Goal: Information Seeking & Learning: Learn about a topic

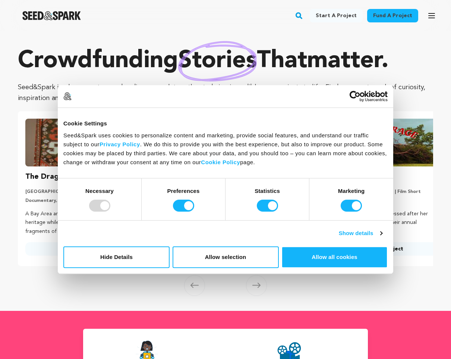
click at [304, 14] on rect "button" at bounding box center [299, 15] width 9 height 9
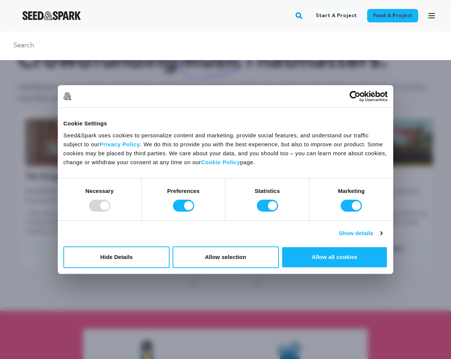
click at [304, 16] on rect "button" at bounding box center [299, 15] width 9 height 9
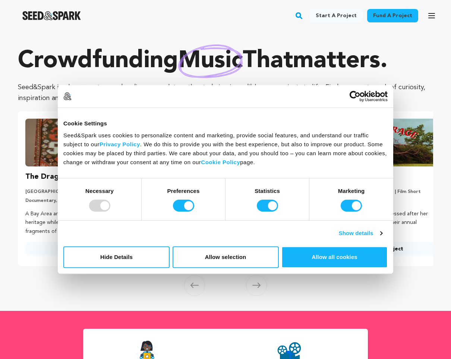
click at [304, 16] on rect "button" at bounding box center [299, 15] width 9 height 9
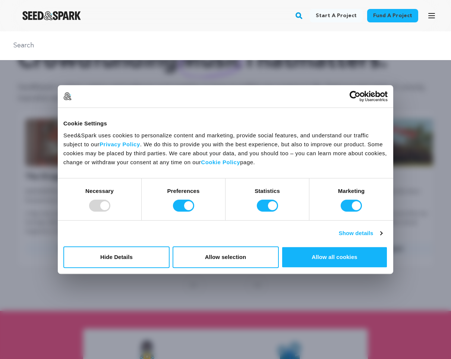
click at [304, 16] on rect "button" at bounding box center [299, 15] width 9 height 9
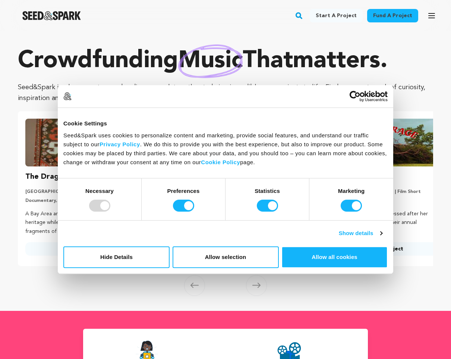
click at [304, 16] on rect "button" at bounding box center [299, 15] width 9 height 9
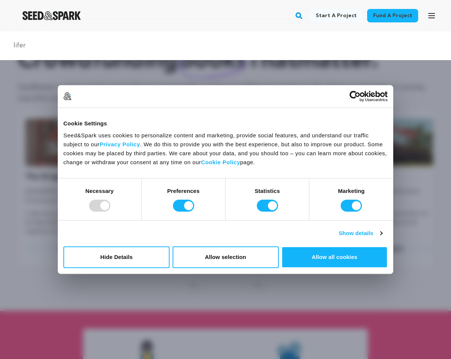
type input "lifer"
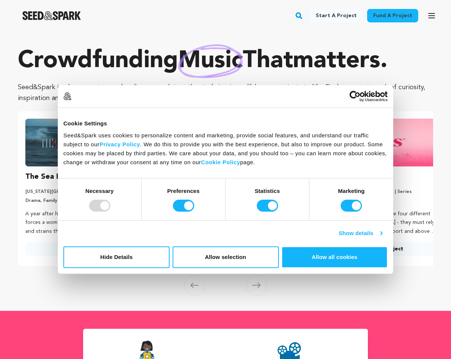
click at [370, 232] on link "Show details" at bounding box center [360, 233] width 43 height 9
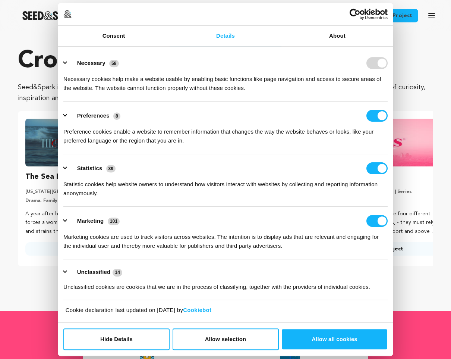
click at [386, 106] on li "Preferences 8 Preference cookies enable a website to remember information that …" at bounding box center [225, 127] width 325 height 53
click at [384, 115] on input "Preferences" at bounding box center [377, 116] width 21 height 12
checkbox input "false"
click at [375, 164] on input "Statistics" at bounding box center [377, 168] width 21 height 12
checkbox input "false"
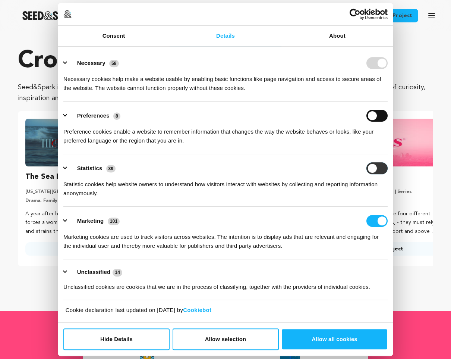
checkbox input "false"
click at [376, 216] on input "Marketing" at bounding box center [377, 221] width 21 height 12
checkbox input "false"
click at [127, 34] on link "Consent" at bounding box center [114, 36] width 112 height 21
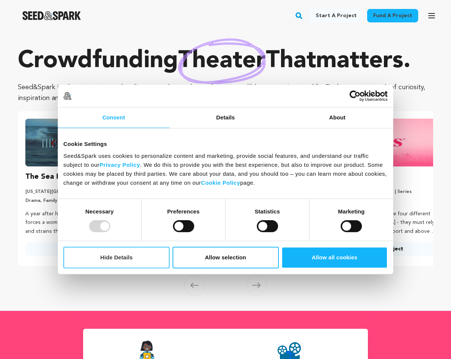
click at [97, 252] on button "Hide Details" at bounding box center [116, 258] width 106 height 22
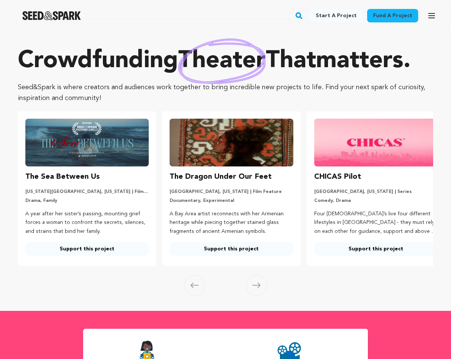
click at [304, 19] on rect "button" at bounding box center [299, 15] width 9 height 9
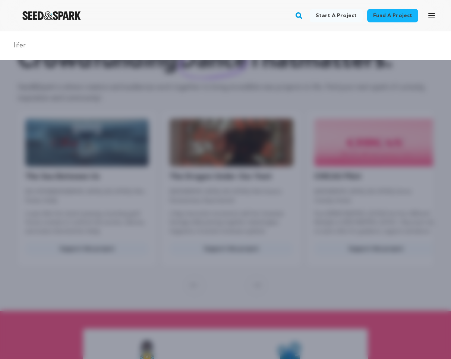
type input "lifer"
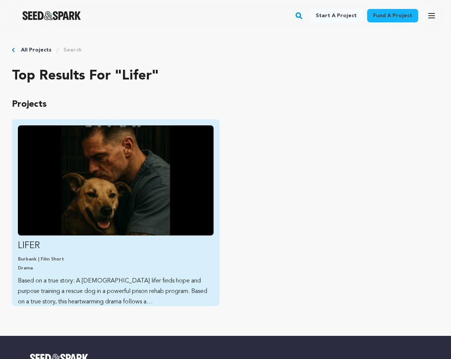
click at [133, 177] on img "Fund LIFER" at bounding box center [116, 180] width 196 height 110
